Goal: Task Accomplishment & Management: Manage account settings

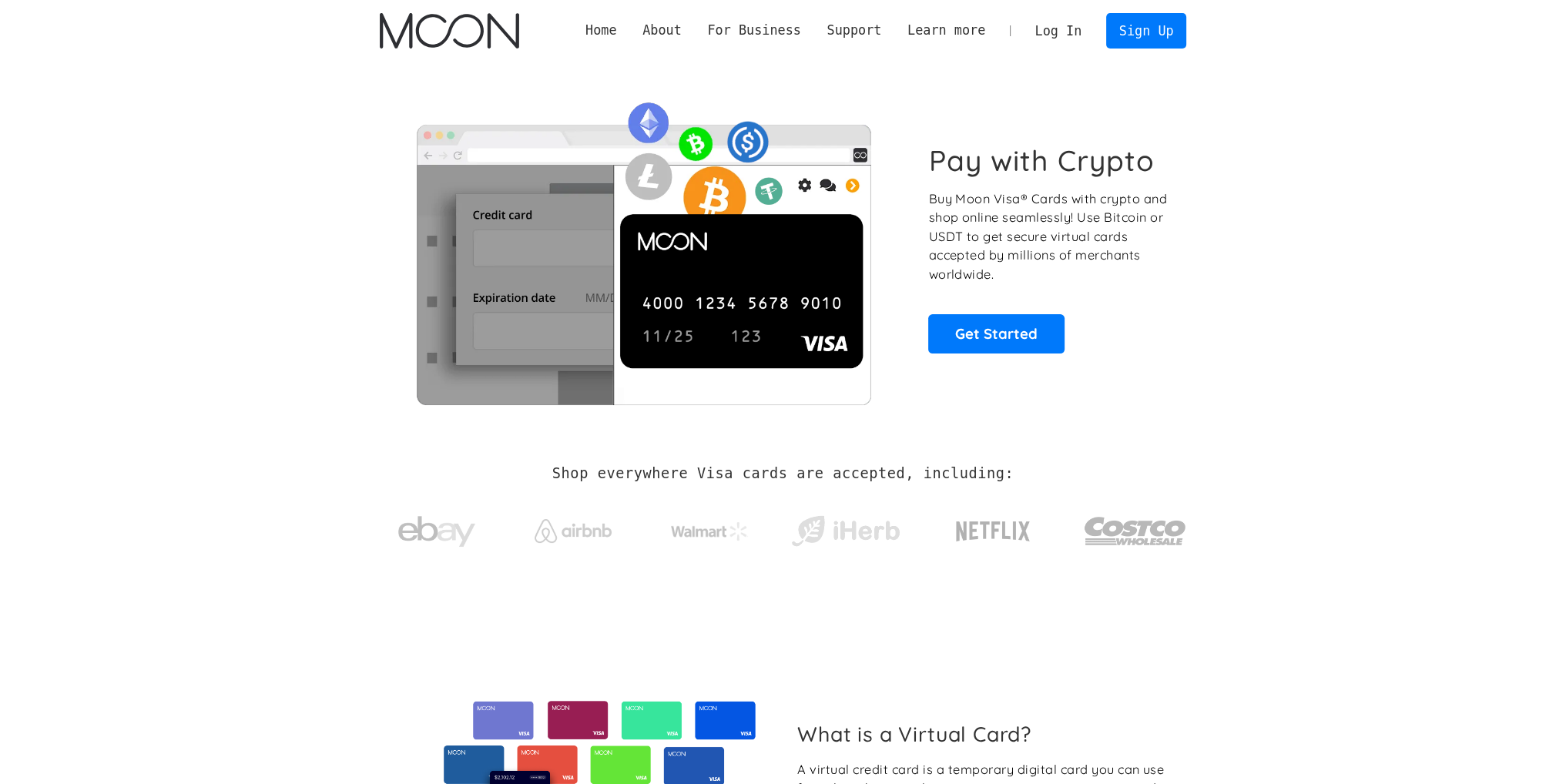
click at [1090, 29] on link "Log In" at bounding box center [1058, 31] width 72 height 34
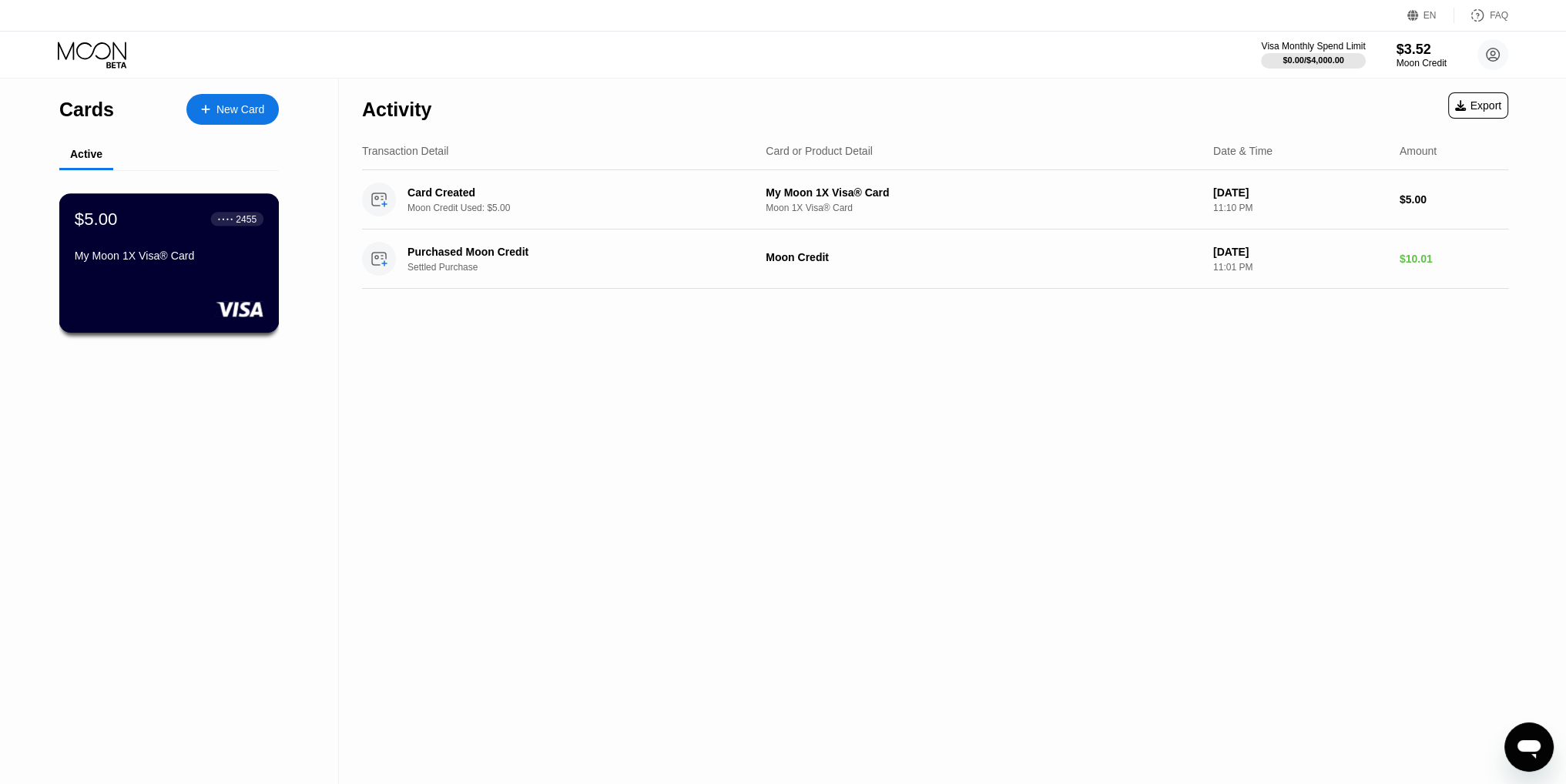
click at [138, 250] on div "$5.00 ● ● ● ● 2455 My Moon 1X Visa® Card" at bounding box center [169, 238] width 189 height 60
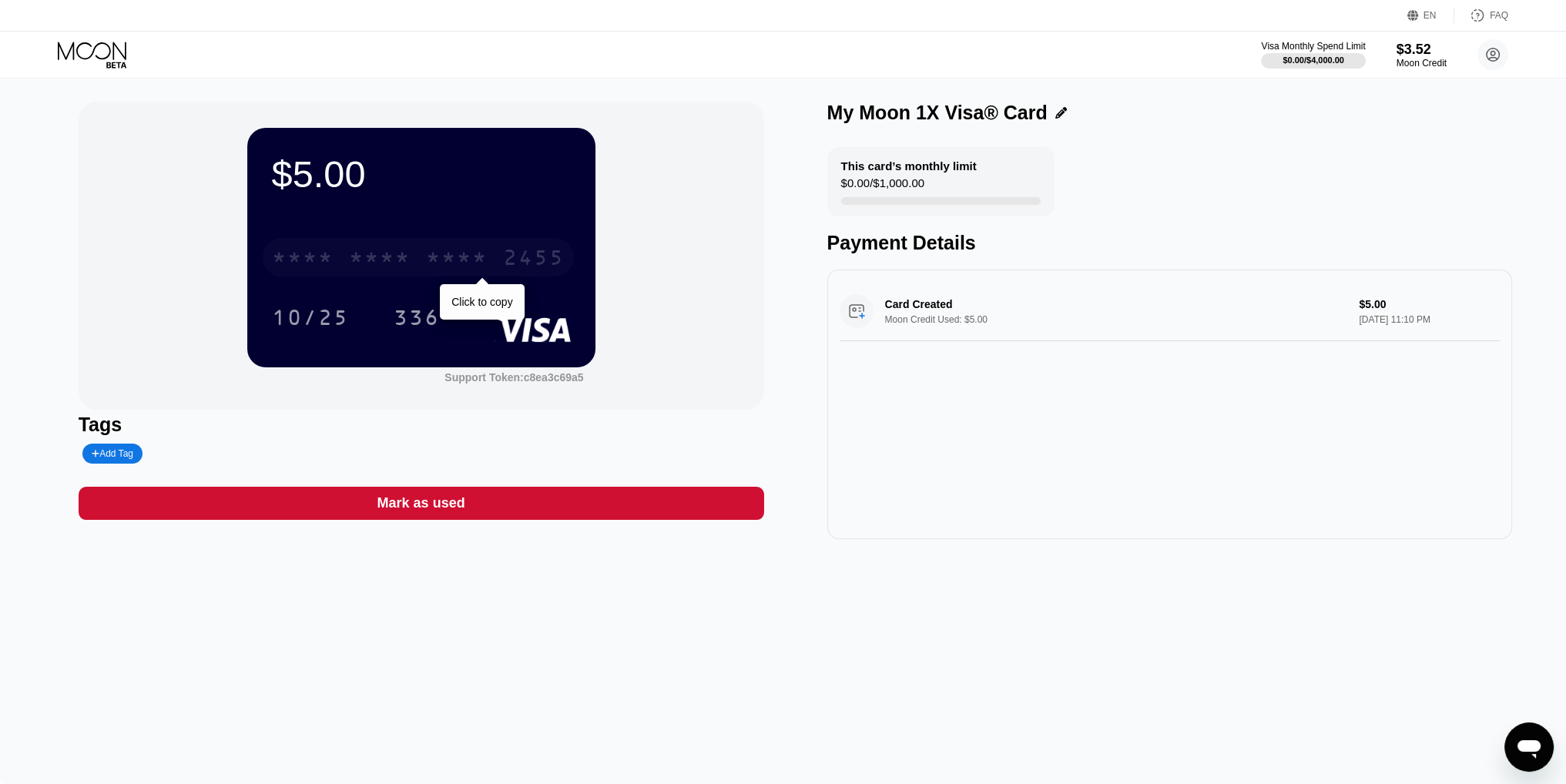
click at [421, 258] on div "* * * * * * * * * * * * 2455" at bounding box center [419, 257] width 311 height 38
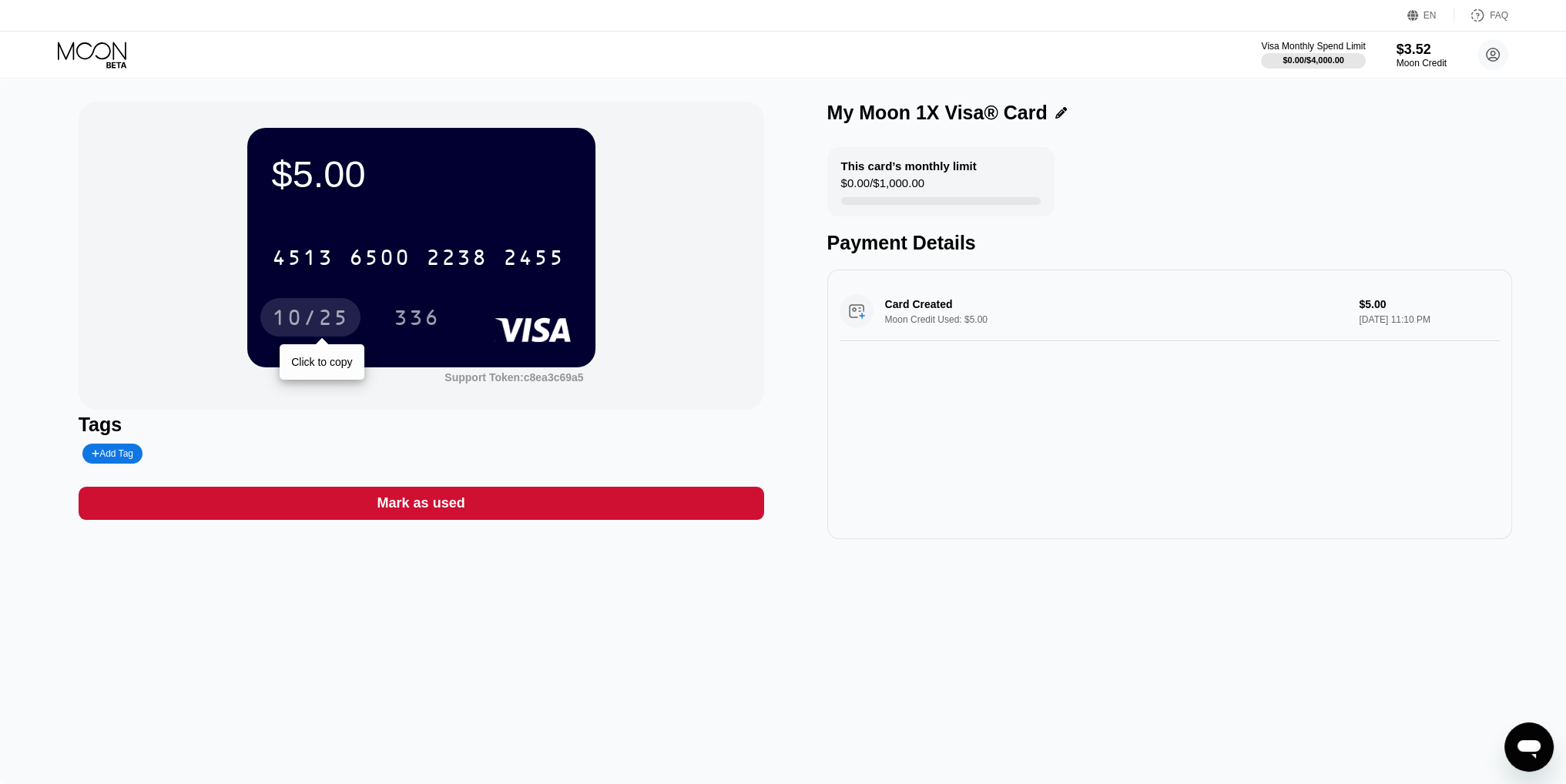
click at [297, 307] on div "10/25" at bounding box center [310, 316] width 100 height 38
click at [396, 327] on div "336" at bounding box center [417, 319] width 46 height 25
